Goal: Communication & Community: Connect with others

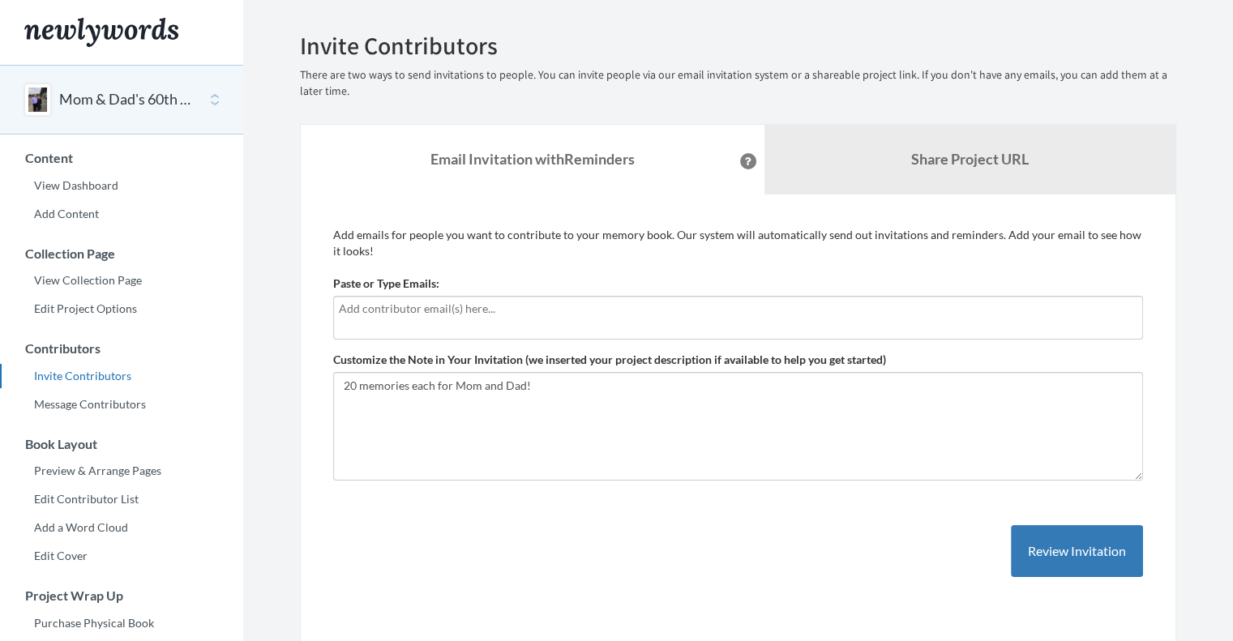
click at [504, 320] on div at bounding box center [738, 318] width 810 height 44
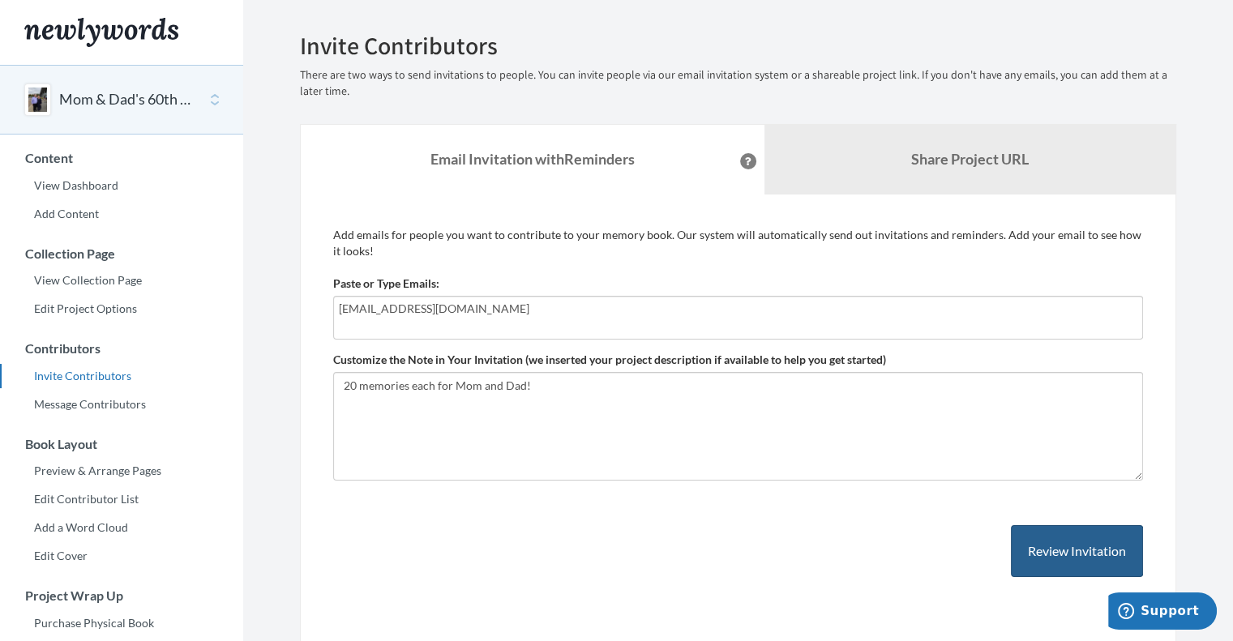
type input "[EMAIL_ADDRESS][DOMAIN_NAME]"
click at [1033, 560] on button "Review Invitation" at bounding box center [1077, 551] width 132 height 53
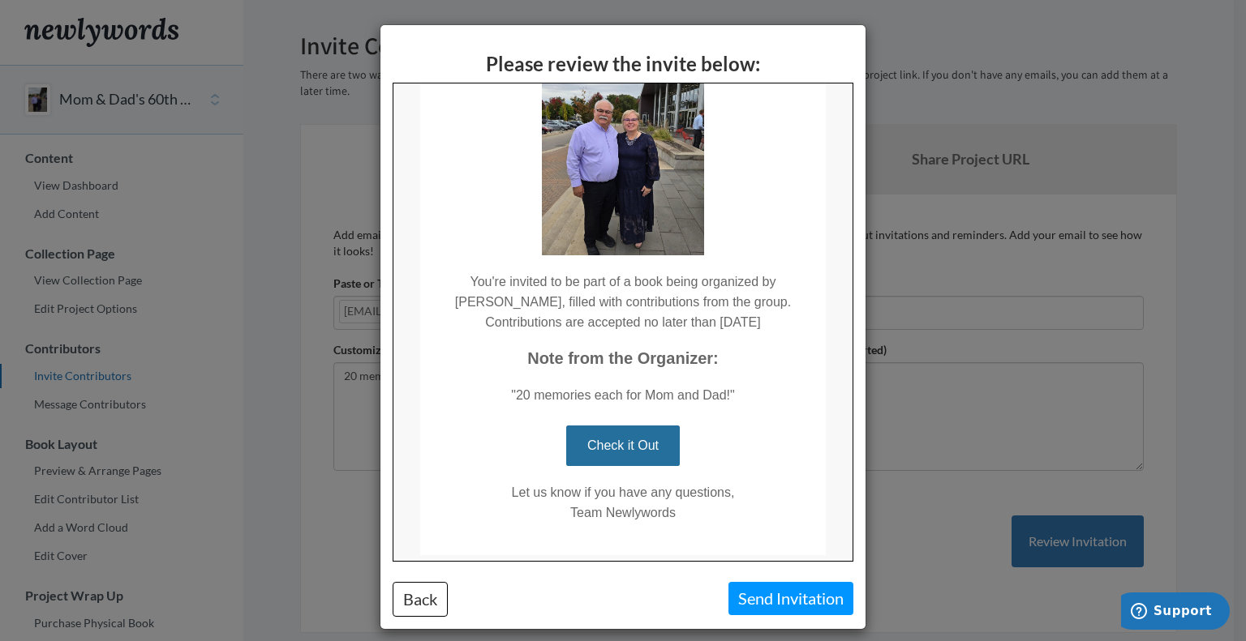
scroll to position [144, 0]
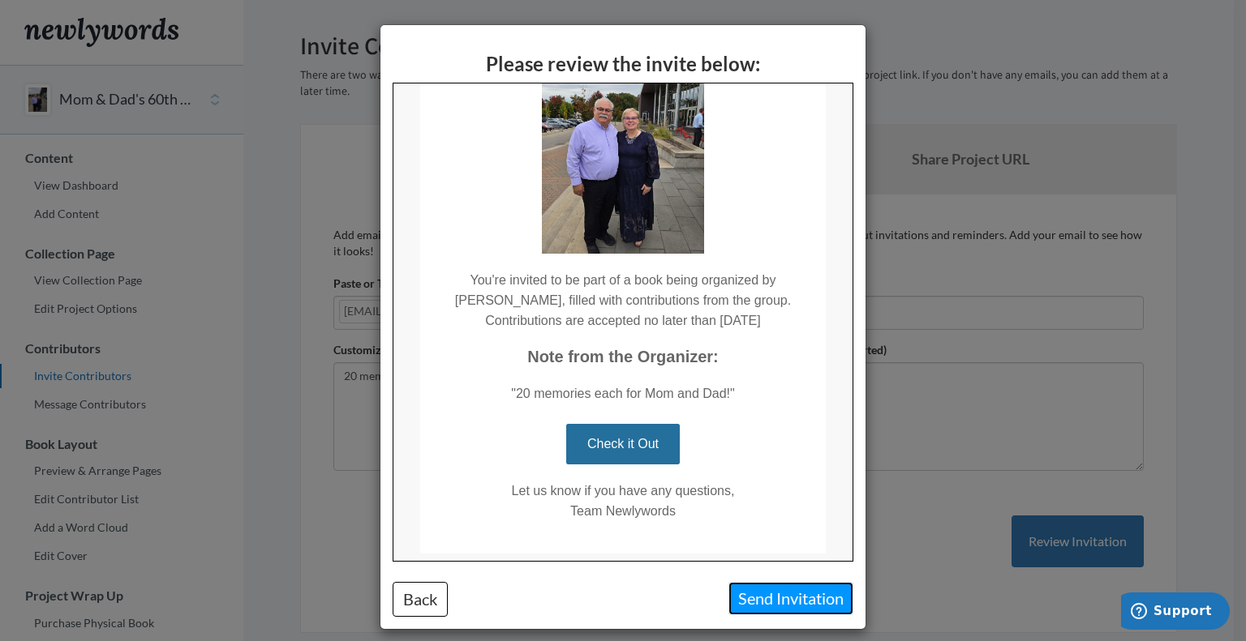
click at [739, 607] on button "Send Invitation" at bounding box center [790, 598] width 125 height 33
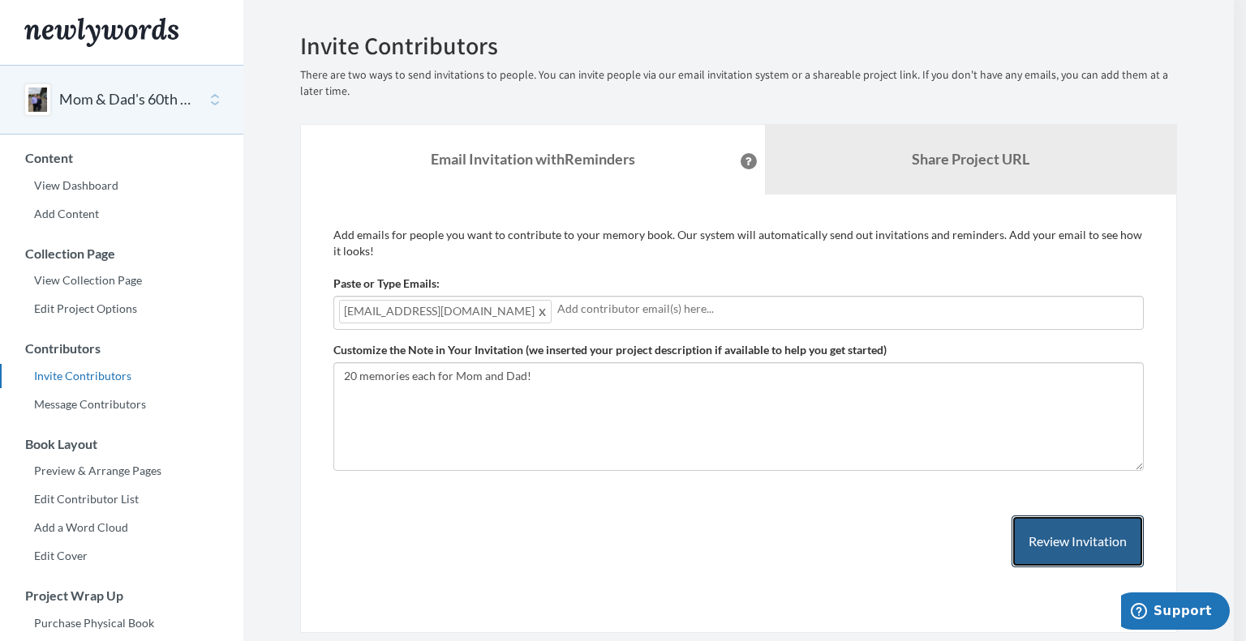
scroll to position [247, 0]
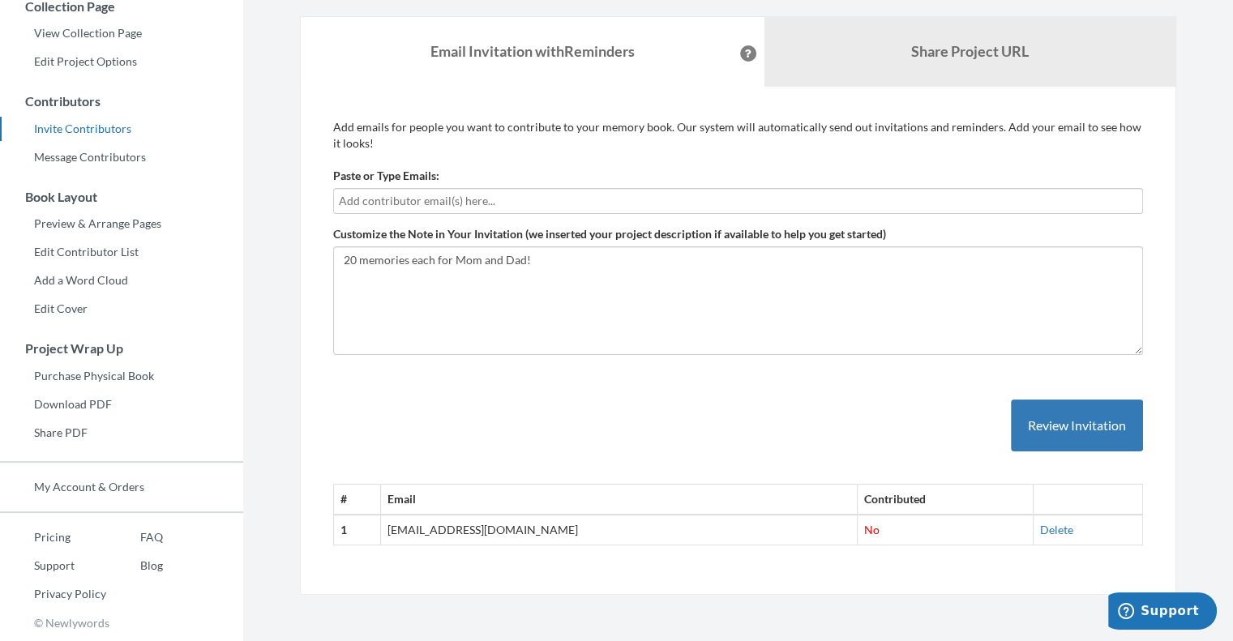
click at [375, 192] on input "text" at bounding box center [738, 201] width 799 height 18
type input "[EMAIL_ADDRESS][DOMAIN_NAME]"
click at [1126, 440] on button "Review Invitation" at bounding box center [1077, 426] width 132 height 53
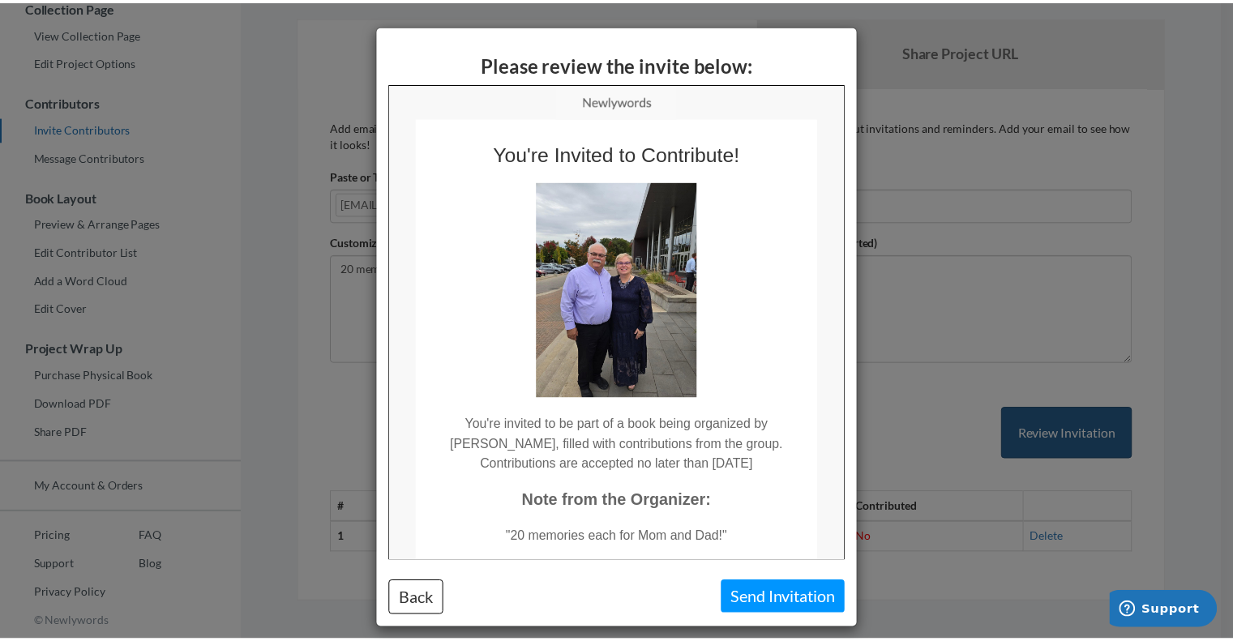
scroll to position [0, 0]
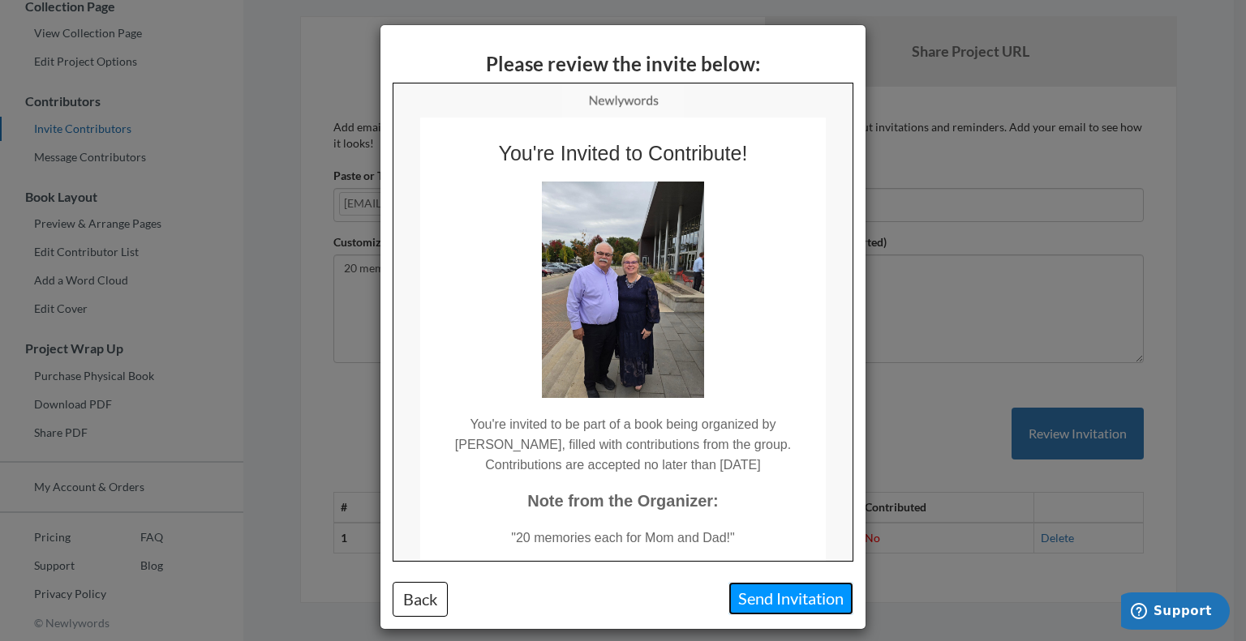
click at [782, 597] on button "Send Invitation" at bounding box center [790, 598] width 125 height 33
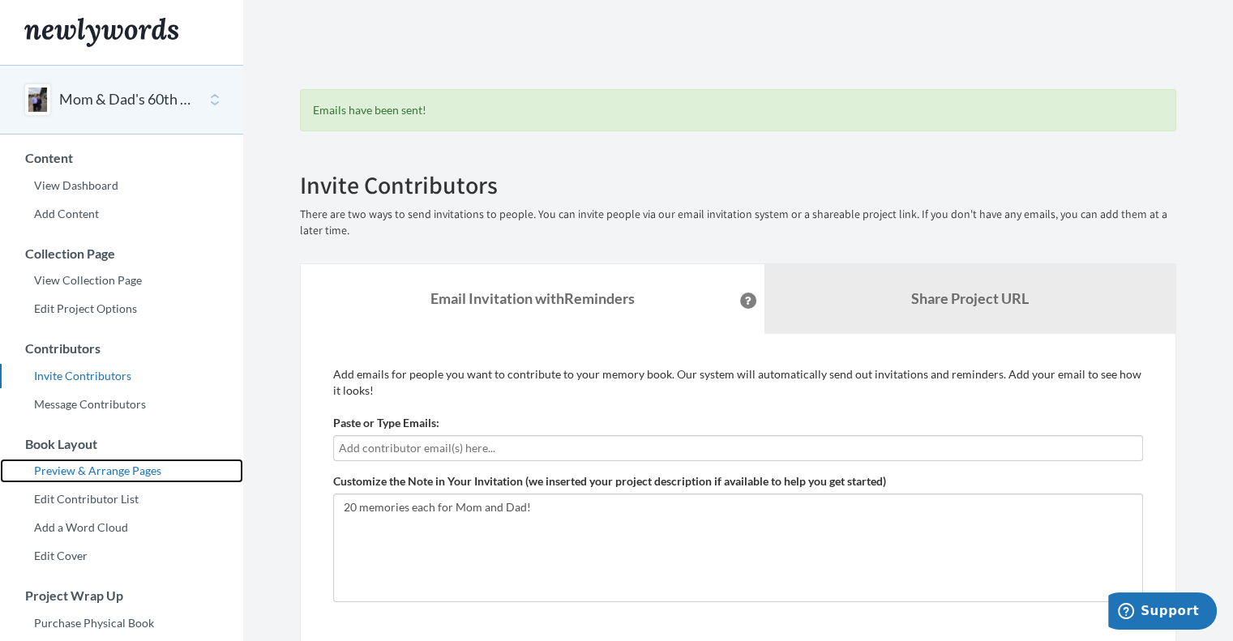
click at [139, 463] on link "Preview & Arrange Pages" at bounding box center [121, 471] width 243 height 24
